Goal: Task Accomplishment & Management: Use online tool/utility

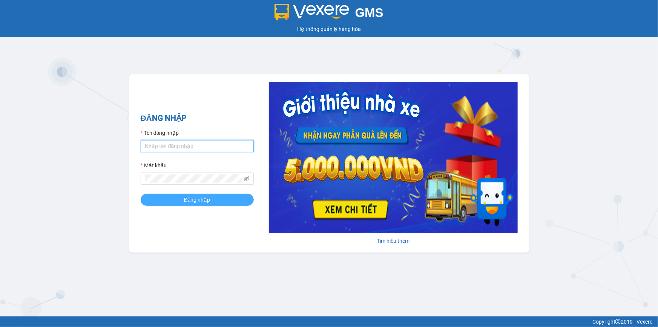
type input "trinh.hoanganh"
click at [194, 194] on button "Đăng nhập" at bounding box center [197, 200] width 113 height 12
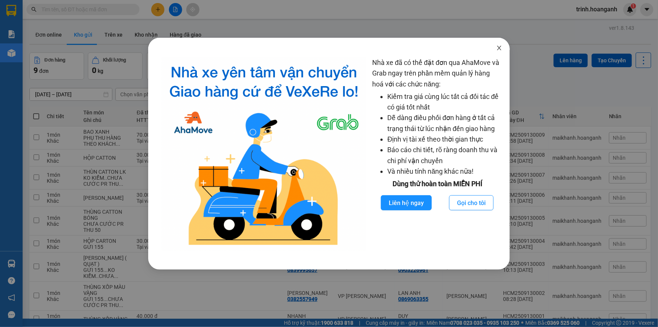
click at [500, 48] on icon "close" at bounding box center [499, 48] width 6 height 6
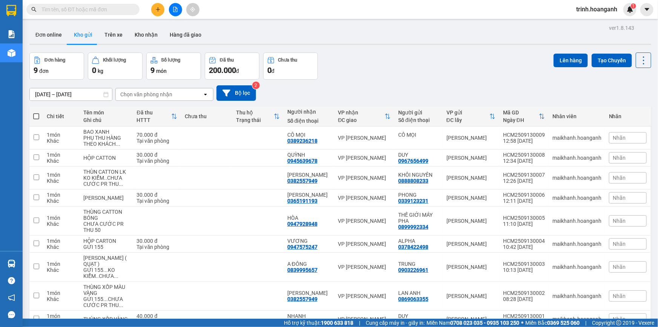
click at [174, 11] on icon "file-add" at bounding box center [176, 9] width 4 height 5
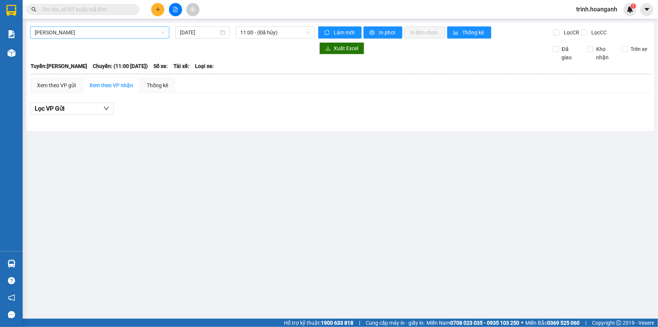
click at [101, 29] on span "[PERSON_NAME]" at bounding box center [100, 32] width 130 height 11
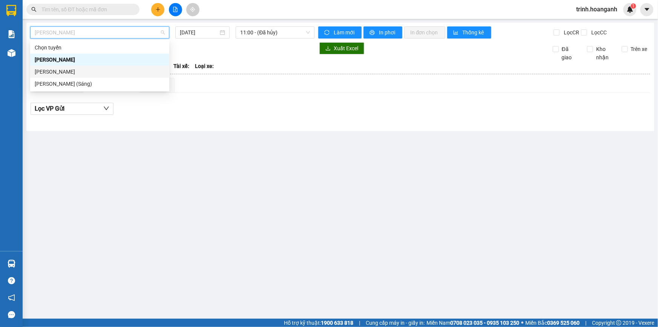
click at [75, 71] on div "[PERSON_NAME]" at bounding box center [100, 72] width 130 height 8
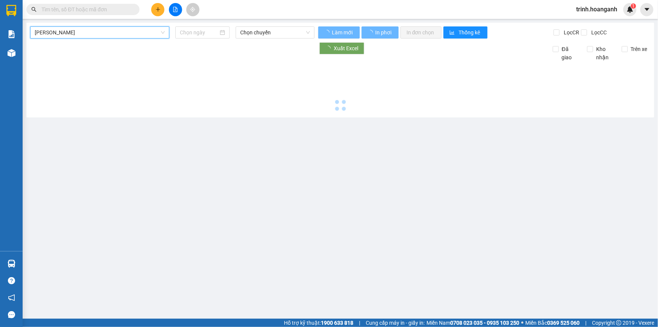
type input "[DATE]"
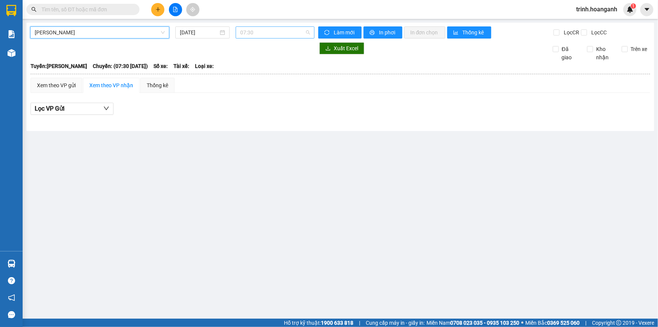
click at [249, 35] on span "07:30" at bounding box center [275, 32] width 70 height 11
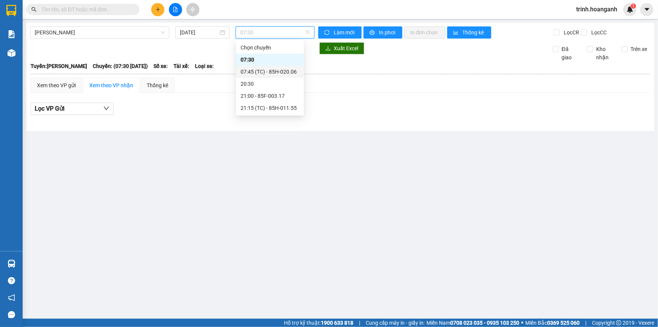
click at [257, 71] on div "07:45 (TC) - 85H-020.06" at bounding box center [270, 72] width 59 height 8
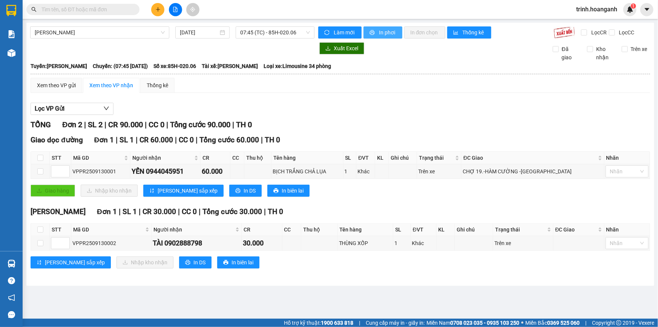
click at [383, 36] on span "In phơi" at bounding box center [387, 32] width 17 height 8
